Goal: Find specific page/section: Find specific page/section

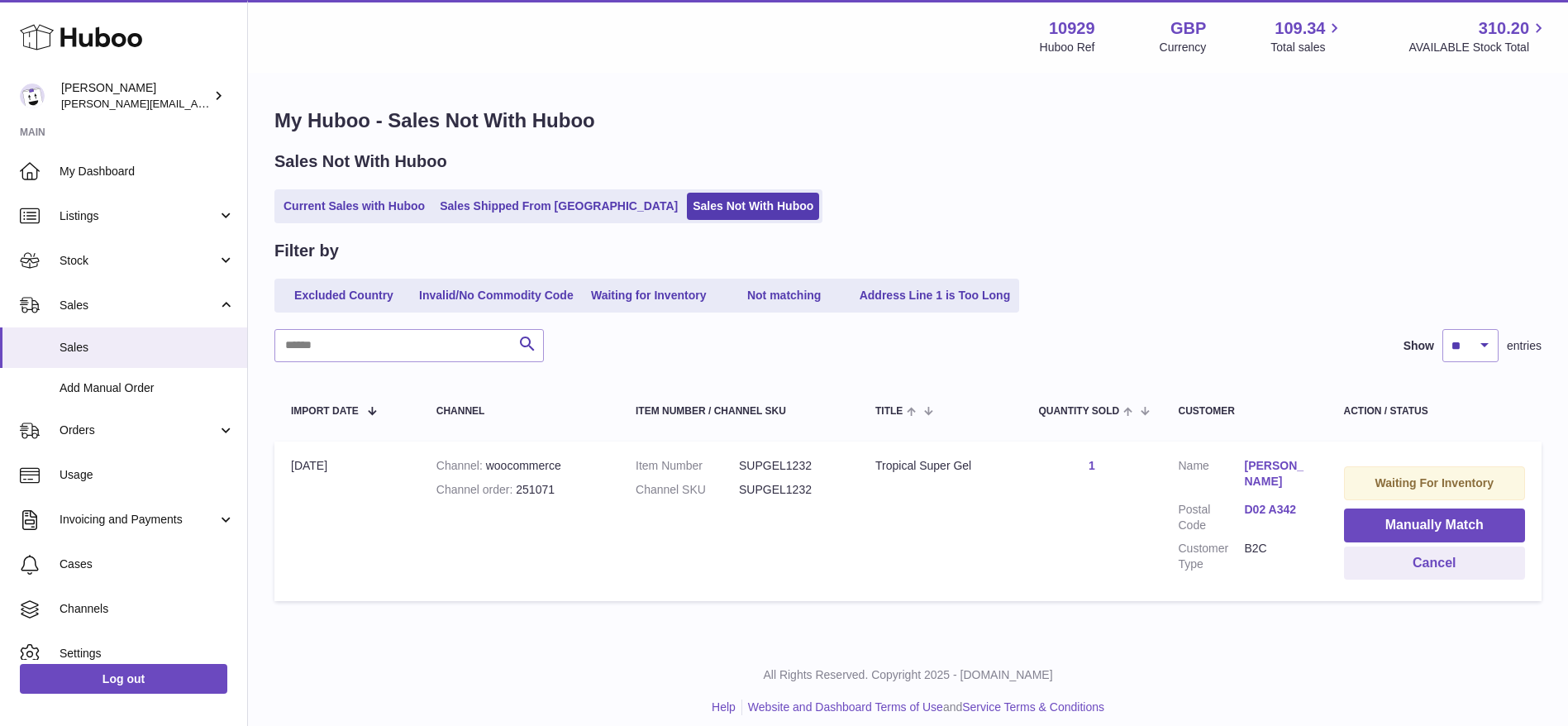
click at [95, 41] on icon at bounding box center [81, 37] width 123 height 33
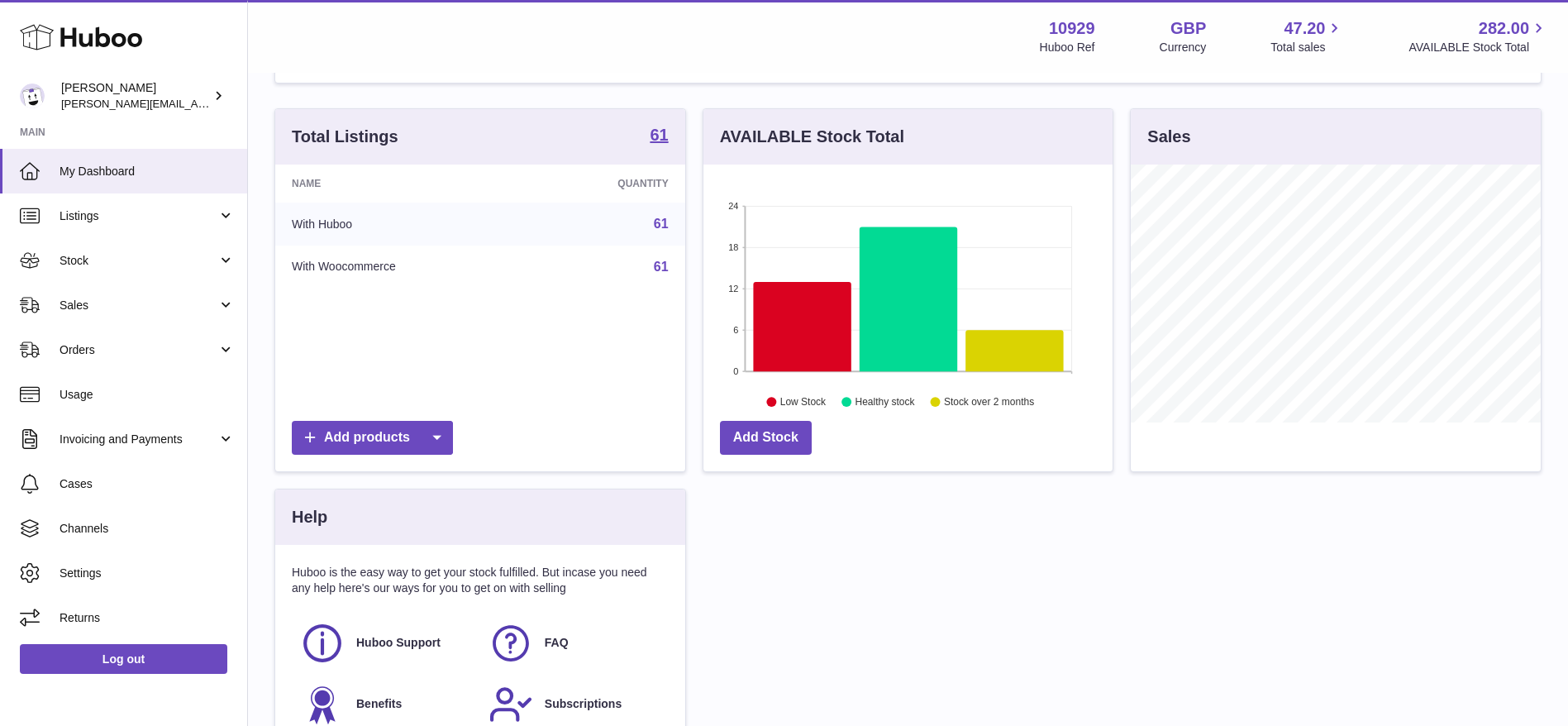
scroll to position [137, 0]
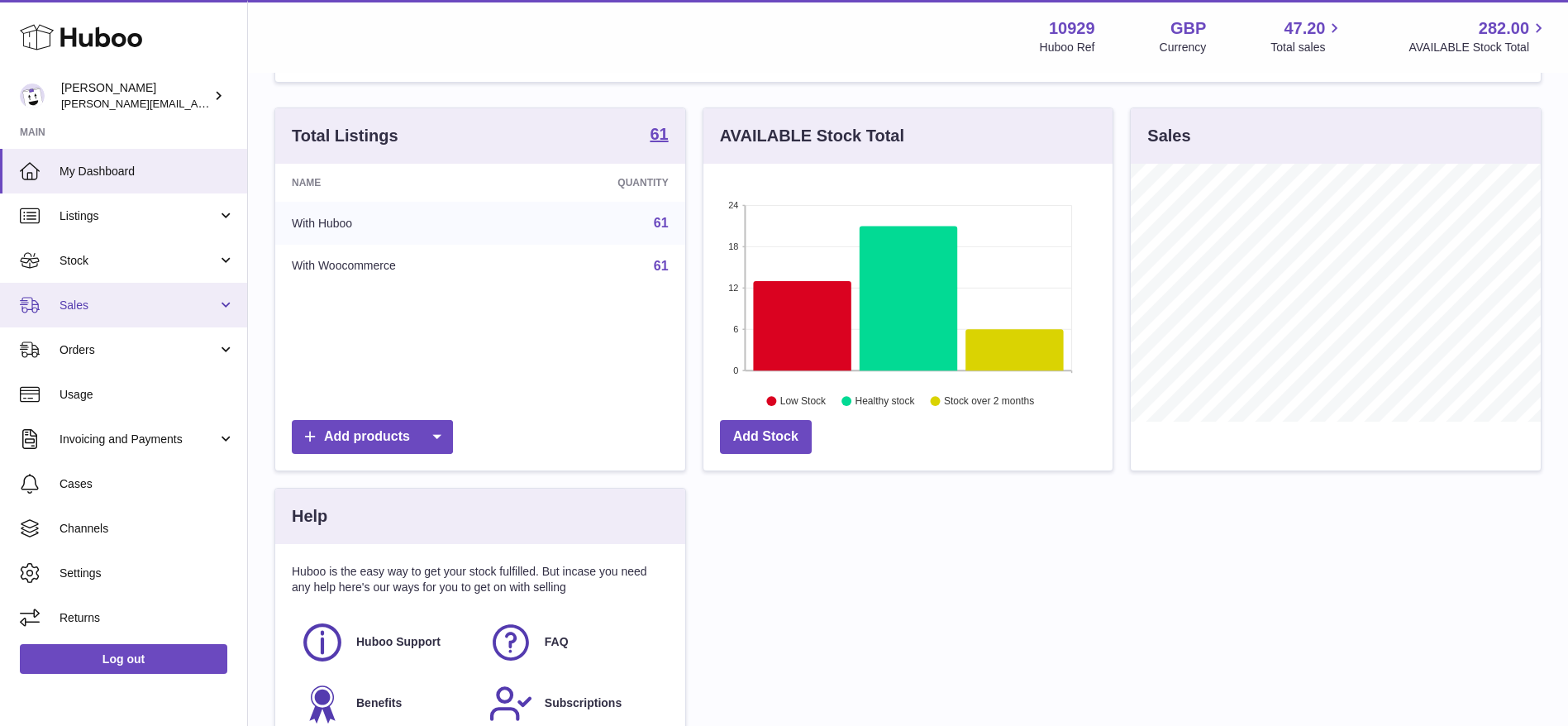
click at [106, 314] on link "Sales" at bounding box center [124, 305] width 247 height 44
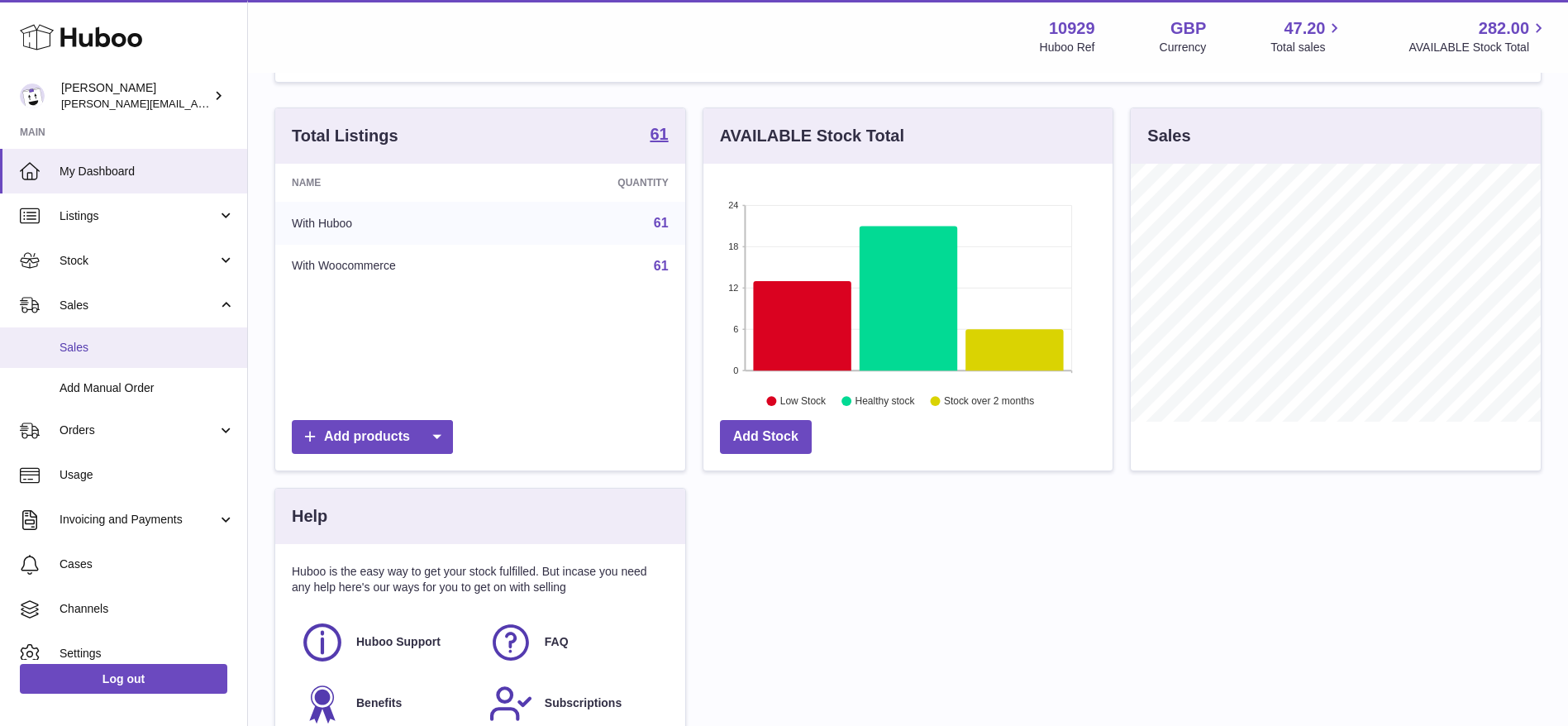
click at [107, 355] on link "Sales" at bounding box center [124, 347] width 247 height 41
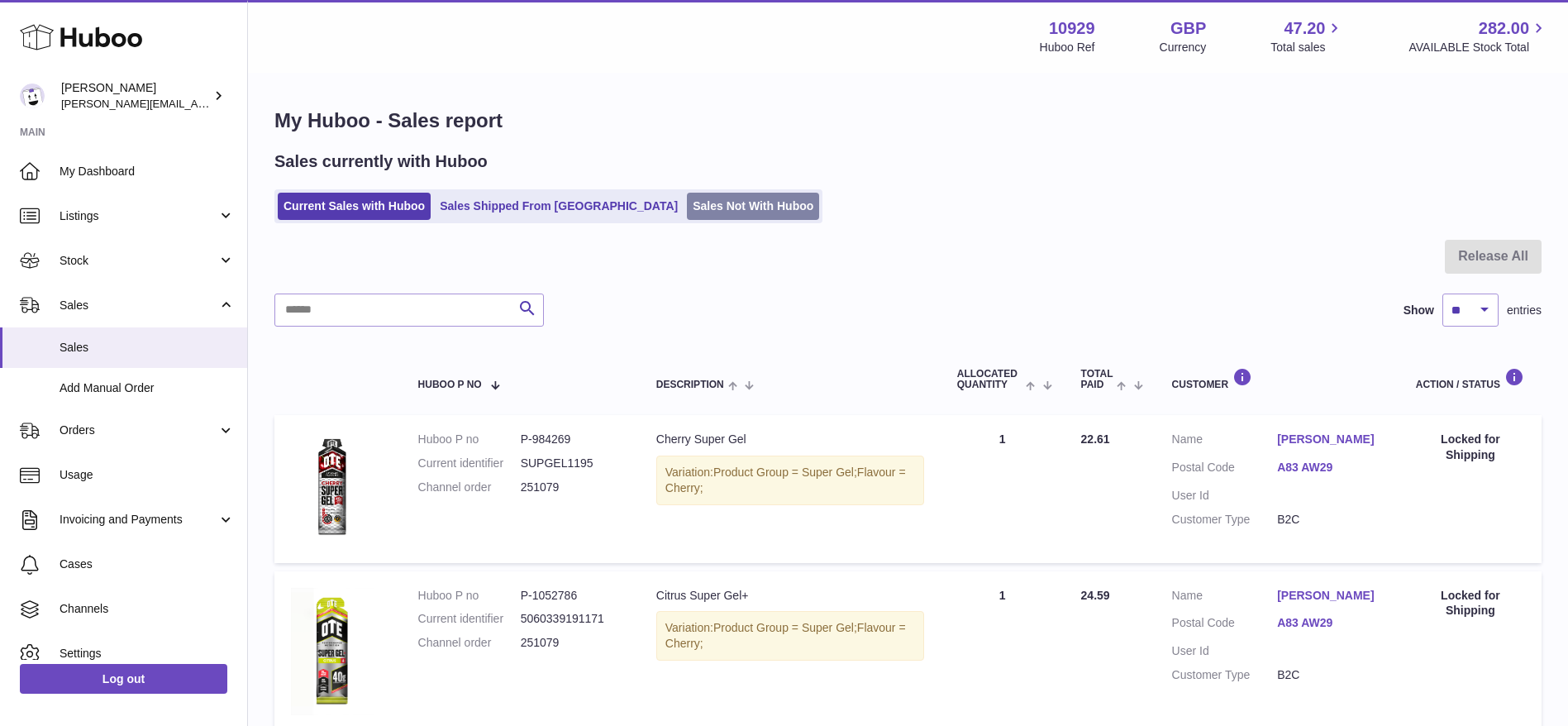
click at [687, 216] on link "Sales Not With Huboo" at bounding box center [753, 206] width 132 height 27
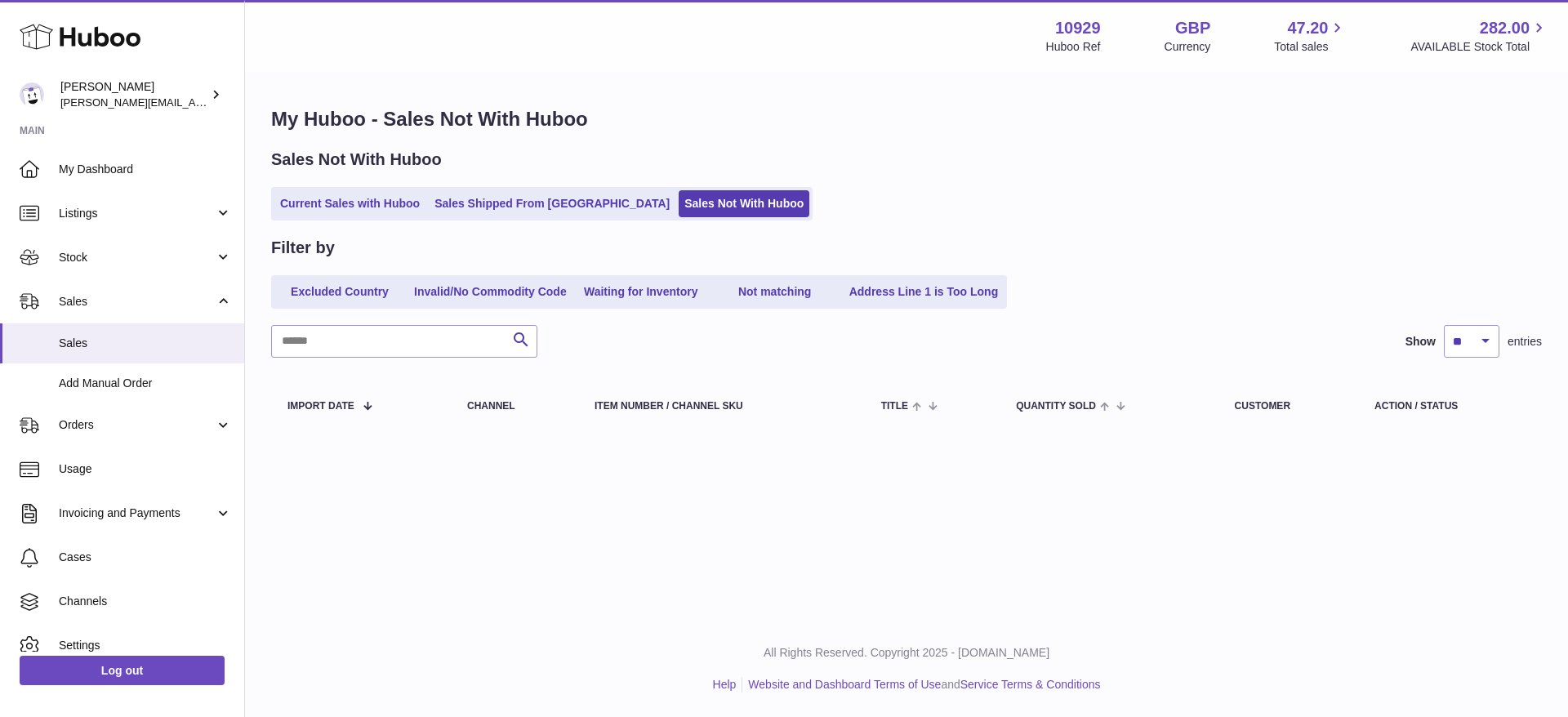
click at [542, 219] on ul "Current Sales with Huboo Sales Shipped From Huboo Sales Not With Huboo" at bounding box center [541, 204] width 541 height 34
click at [520, 207] on link "Sales Shipped From [GEOGRAPHIC_DATA]" at bounding box center [551, 203] width 247 height 27
